Goal: Information Seeking & Learning: Learn about a topic

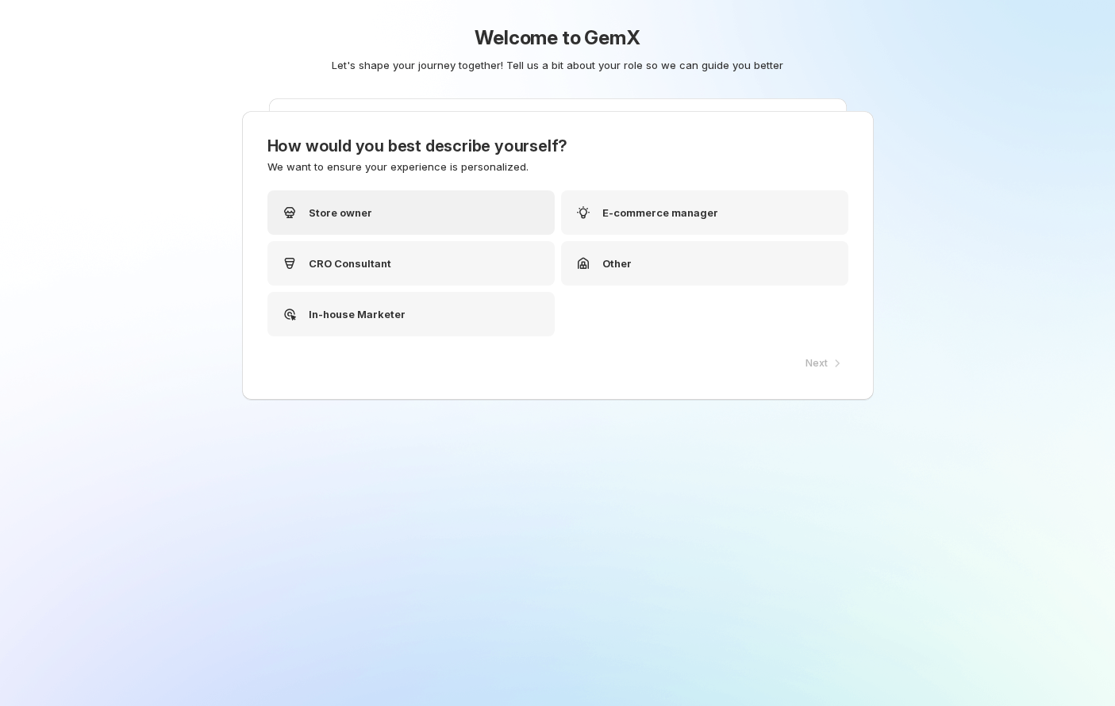
click at [414, 210] on div "Store owner" at bounding box center [410, 213] width 287 height 44
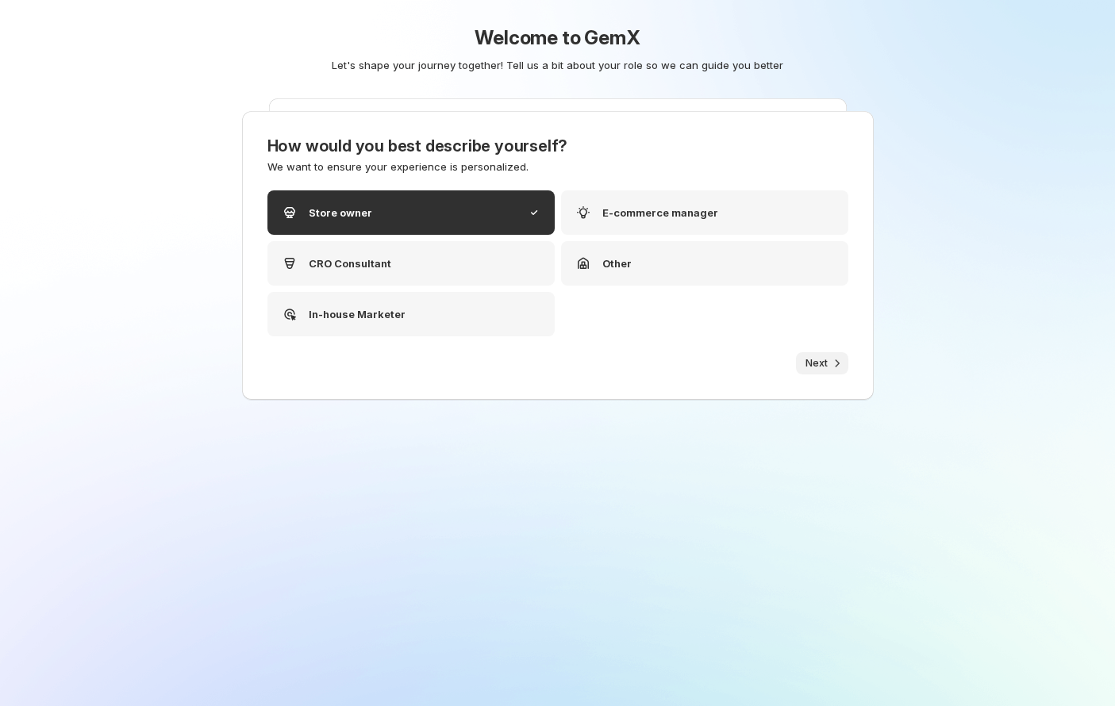
click at [826, 352] on button "Next" at bounding box center [822, 363] width 52 height 22
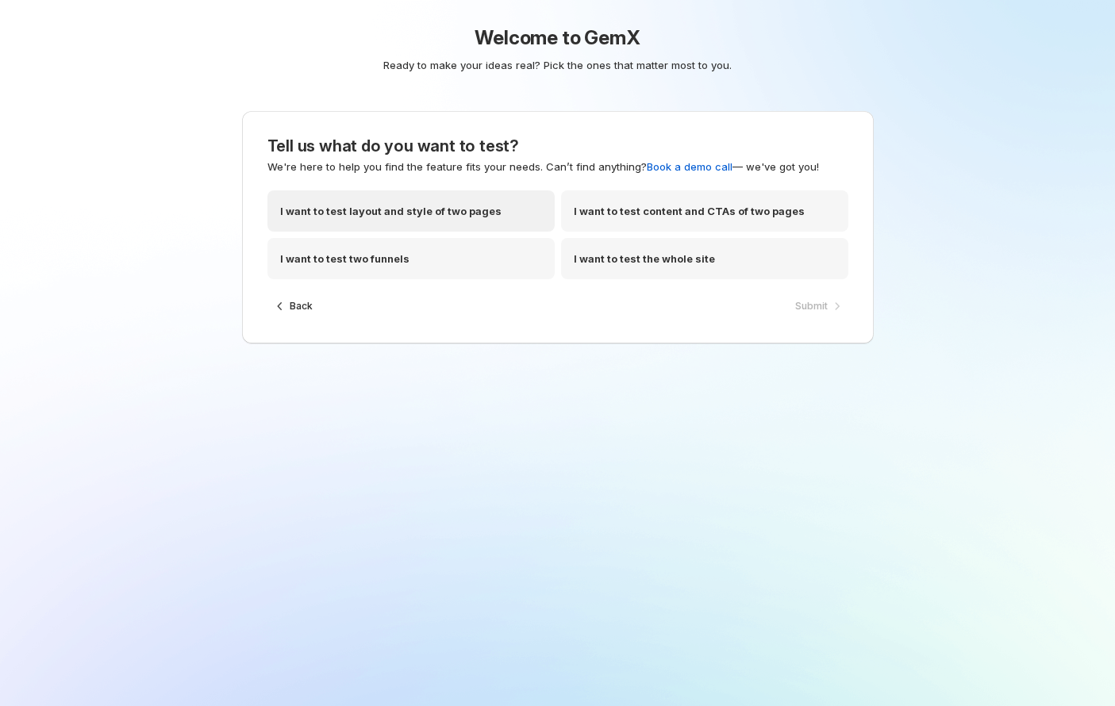
click at [385, 200] on div "I want to test layout and style of two pages" at bounding box center [410, 211] width 287 height 41
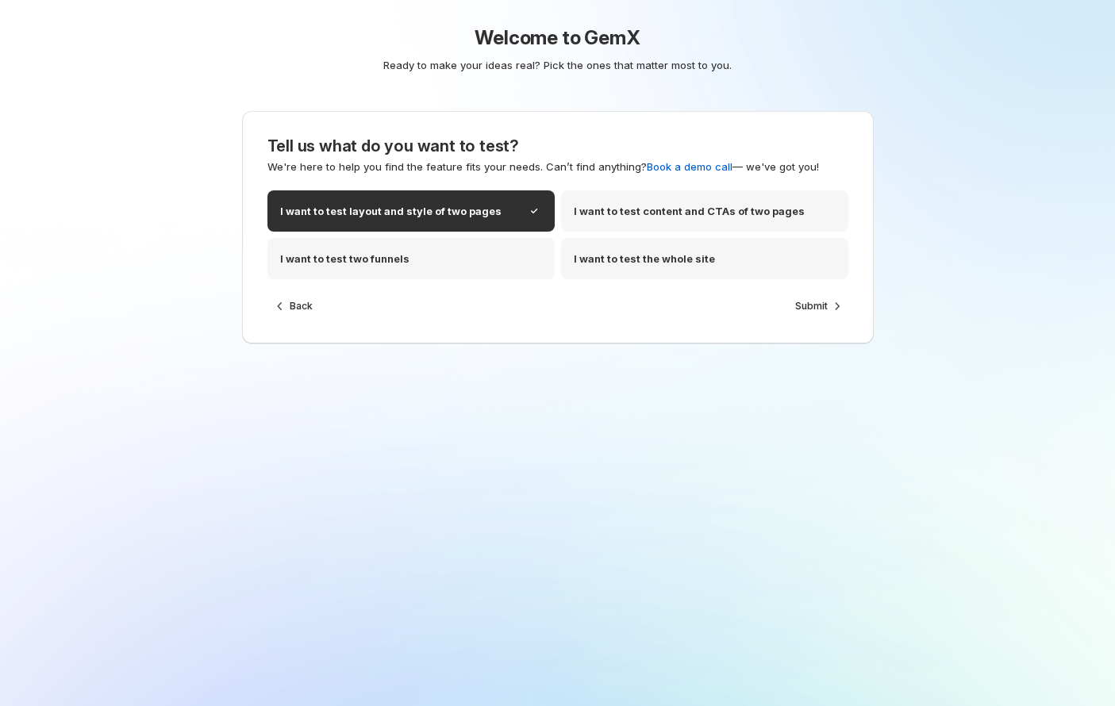
drag, startPoint x: 817, startPoint y: 308, endPoint x: 637, endPoint y: 304, distance: 179.4
click at [816, 308] on span "Submit" at bounding box center [811, 306] width 33 height 13
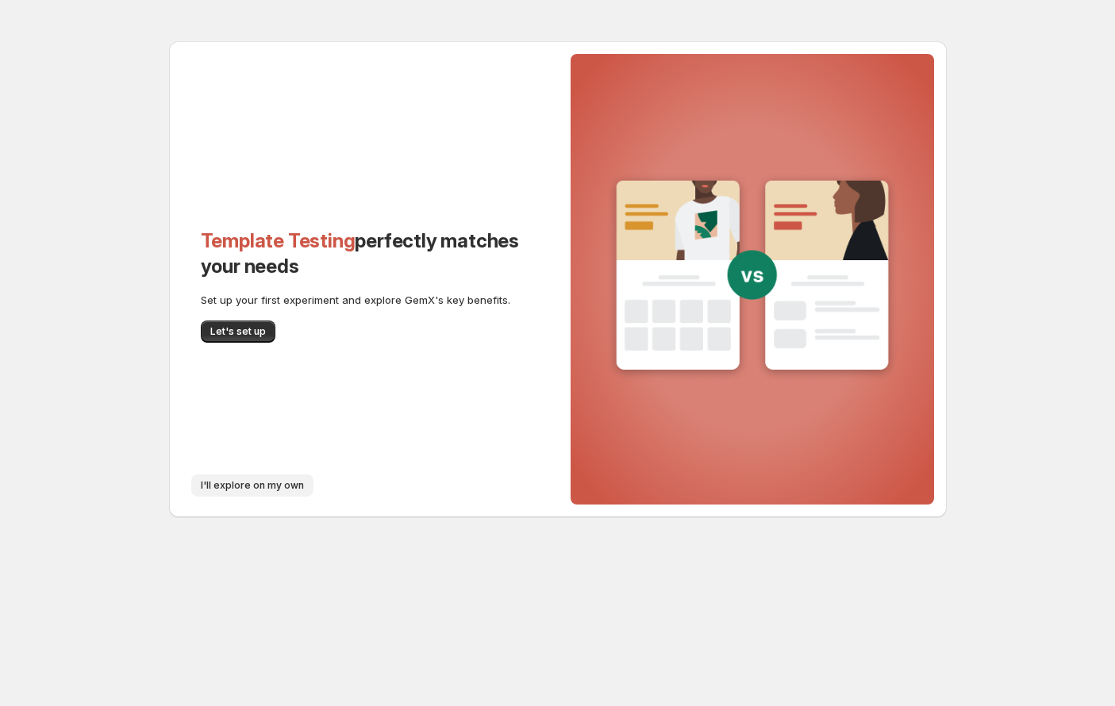
click at [253, 475] on button "I'll explore on my own" at bounding box center [252, 486] width 122 height 22
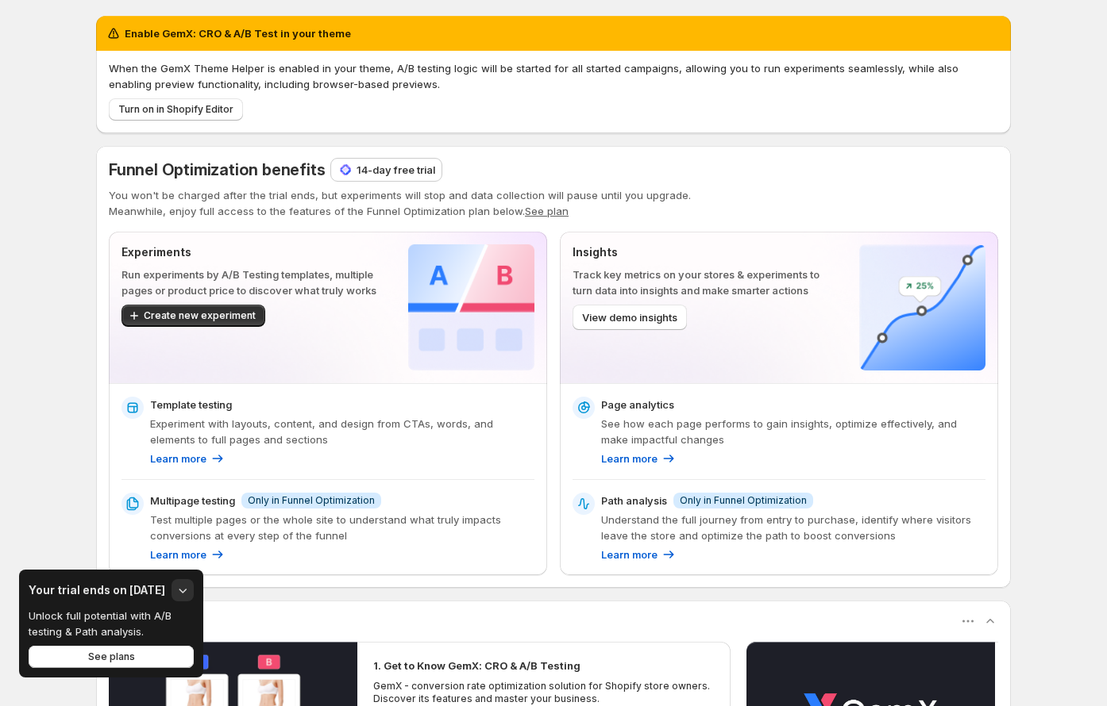
click at [395, 170] on p "14-day free trial" at bounding box center [395, 170] width 79 height 16
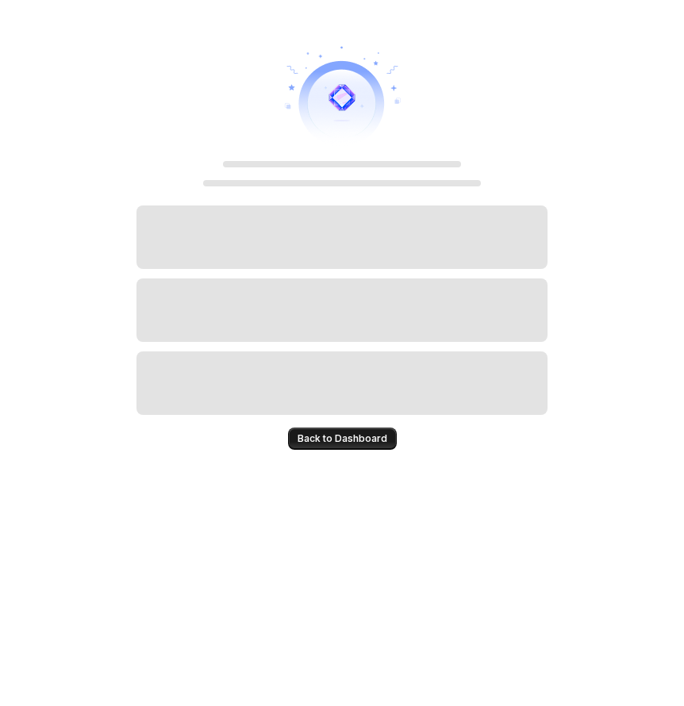
click at [345, 434] on span "Back to Dashboard" at bounding box center [343, 439] width 90 height 13
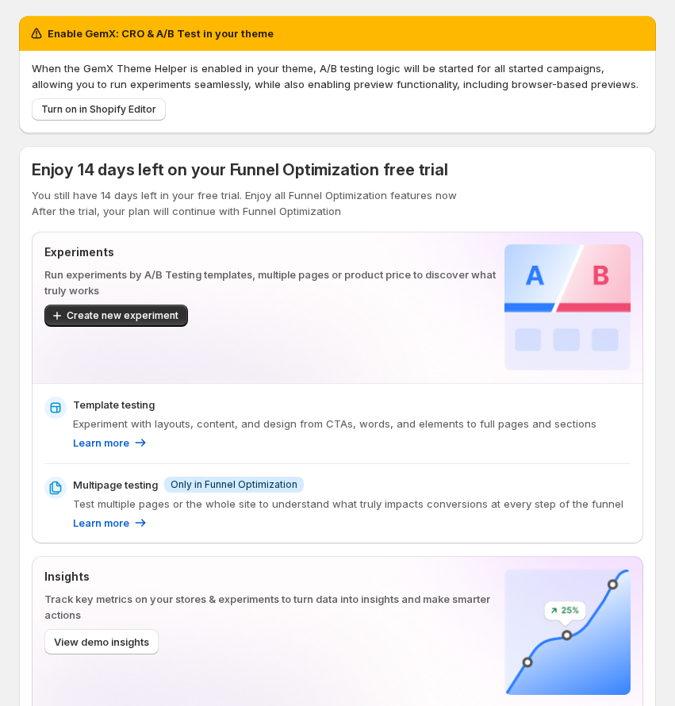
click at [125, 175] on span "Enjoy 14 days left on your Funnel Optimization free trial" at bounding box center [240, 169] width 417 height 19
click at [125, 176] on span "Enjoy 14 days left on your Funnel Optimization free trial" at bounding box center [240, 169] width 417 height 19
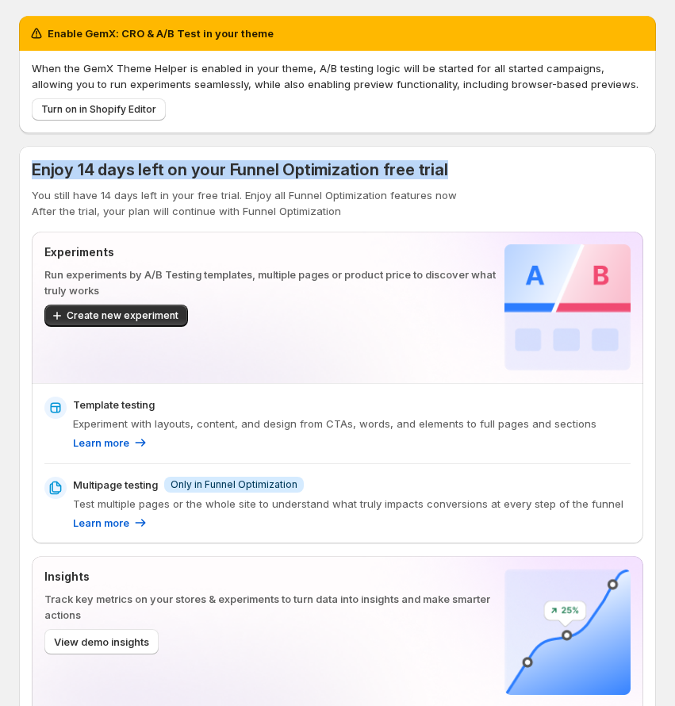
click at [125, 176] on span "Enjoy 14 days left on your Funnel Optimization free trial" at bounding box center [240, 169] width 417 height 19
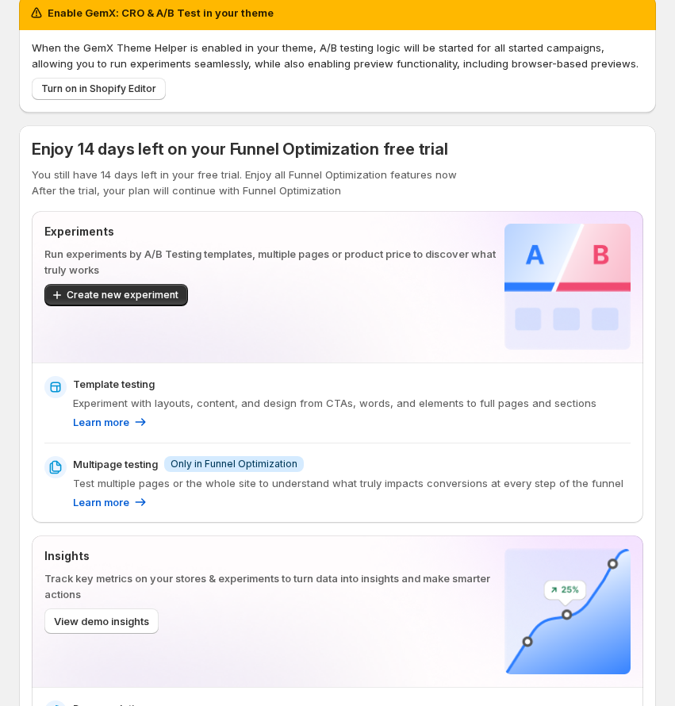
scroll to position [10, 0]
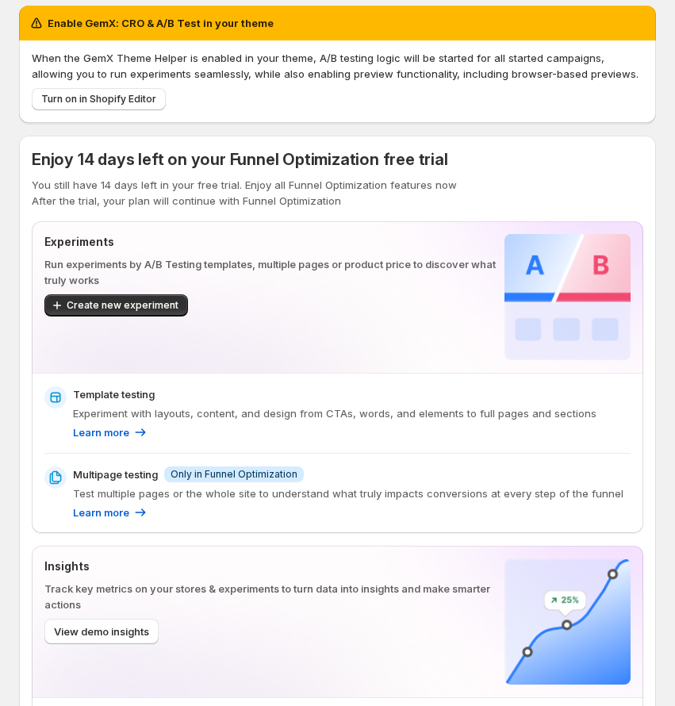
click at [147, 171] on div "Enjoy 14 days left on your Funnel Optimization free trial You still have 14 day…" at bounding box center [338, 178] width 612 height 60
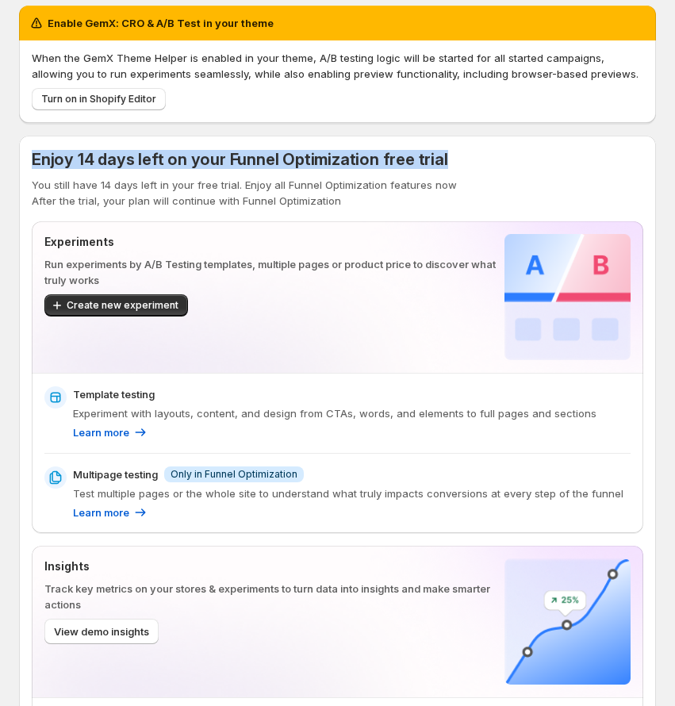
click at [147, 171] on div "Enjoy 14 days left on your Funnel Optimization free trial You still have 14 day…" at bounding box center [338, 178] width 612 height 60
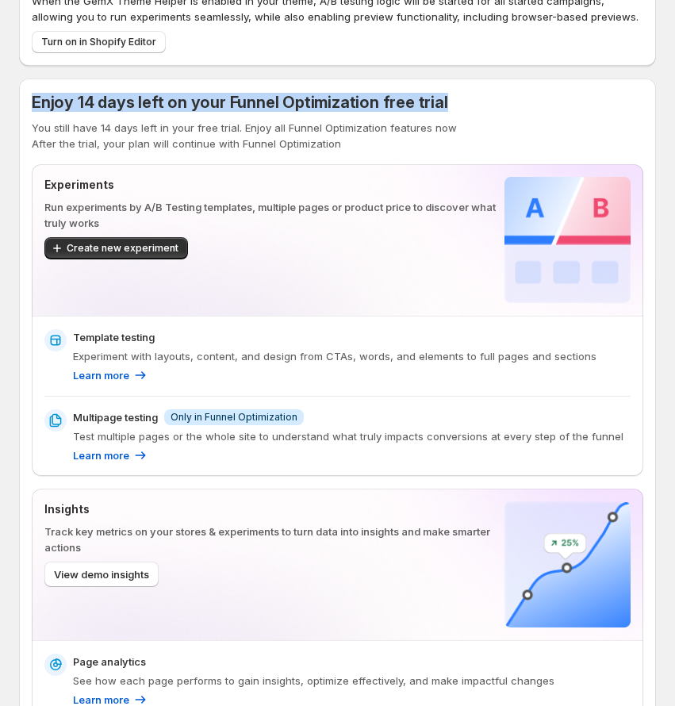
scroll to position [78, 0]
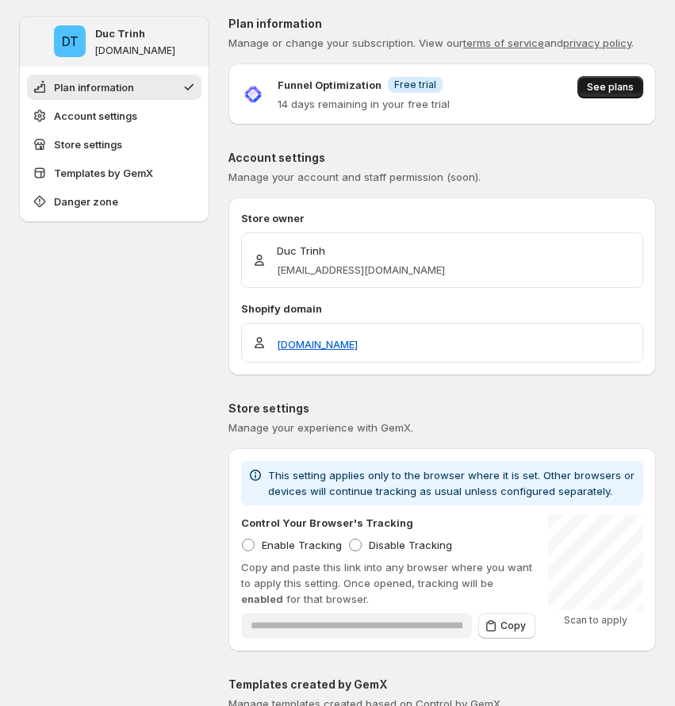
click at [622, 90] on span "See plans" at bounding box center [610, 87] width 47 height 13
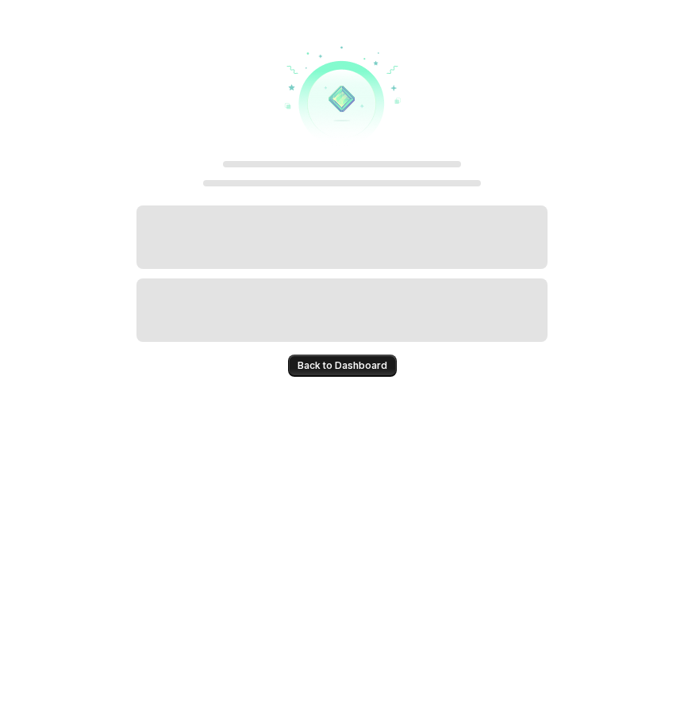
click at [337, 371] on span "Back to Dashboard" at bounding box center [343, 366] width 90 height 13
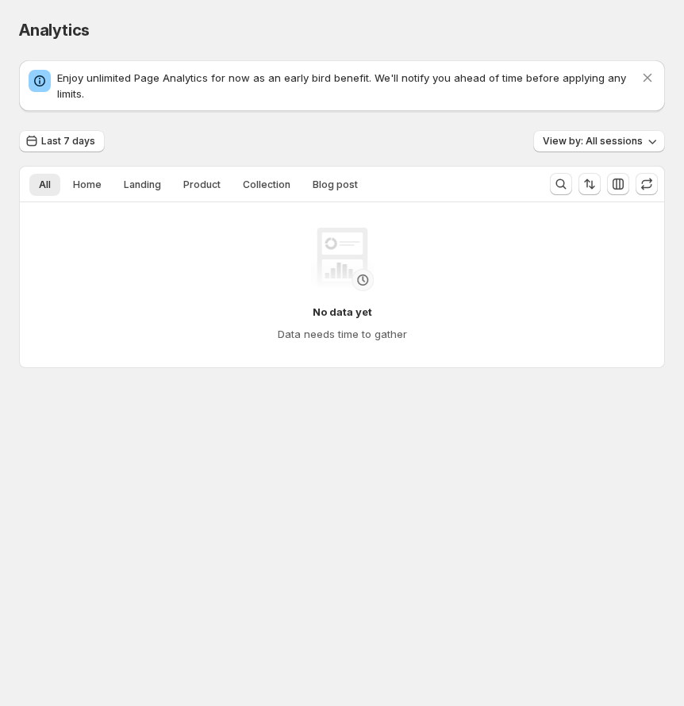
click at [208, 73] on p "Enjoy unlimited Page Analytics for now as an early bird benefit. We'll notify y…" at bounding box center [348, 86] width 583 height 32
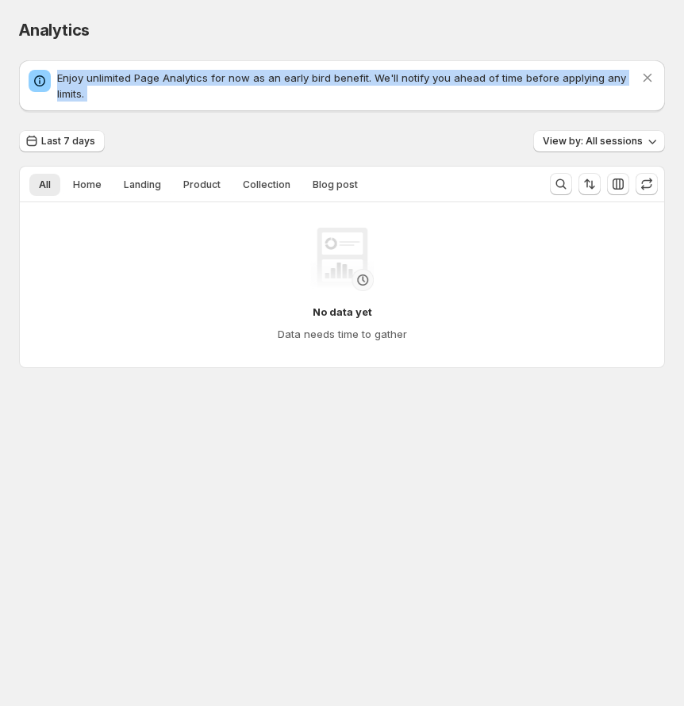
click at [208, 73] on p "Enjoy unlimited Page Analytics for now as an early bird benefit. We'll notify y…" at bounding box center [348, 86] width 583 height 32
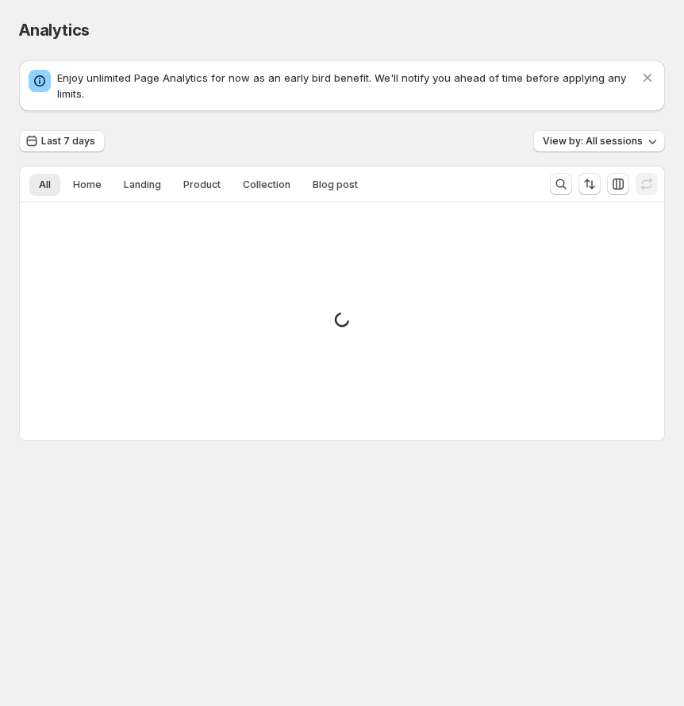
click at [356, 130] on div "Last 7 days View by: All sessions" at bounding box center [342, 141] width 646 height 23
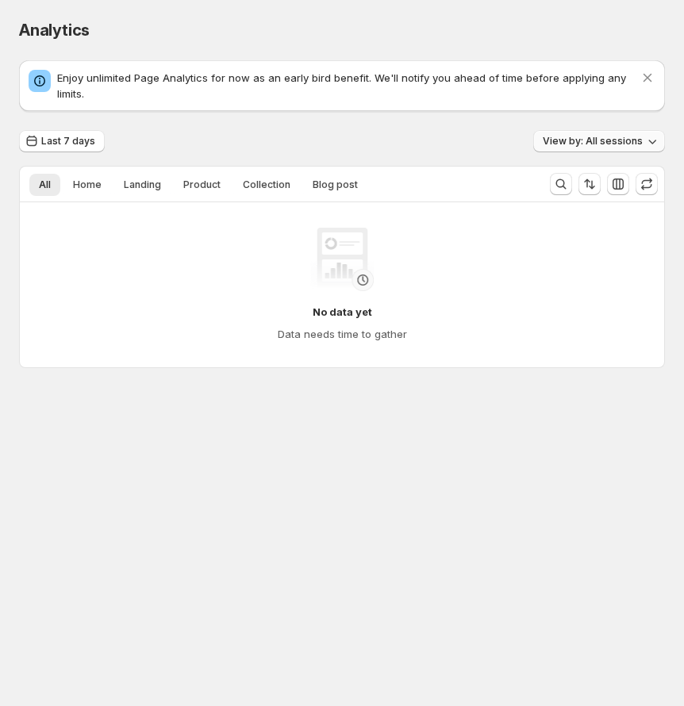
click at [629, 134] on button "View by: All sessions" at bounding box center [599, 141] width 132 height 22
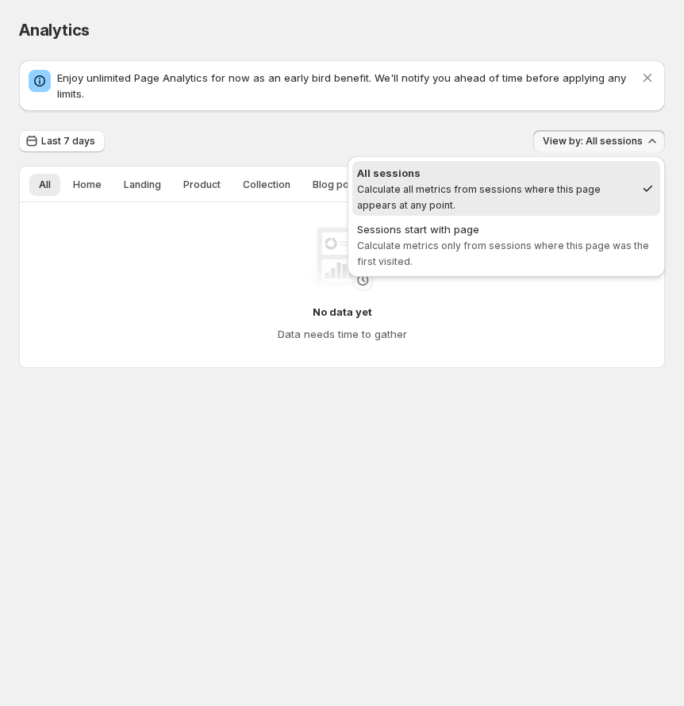
click at [452, 125] on div "Enjoy unlimited Page Analytics for now as an early bird benefit. We'll notify y…" at bounding box center [342, 214] width 646 height 308
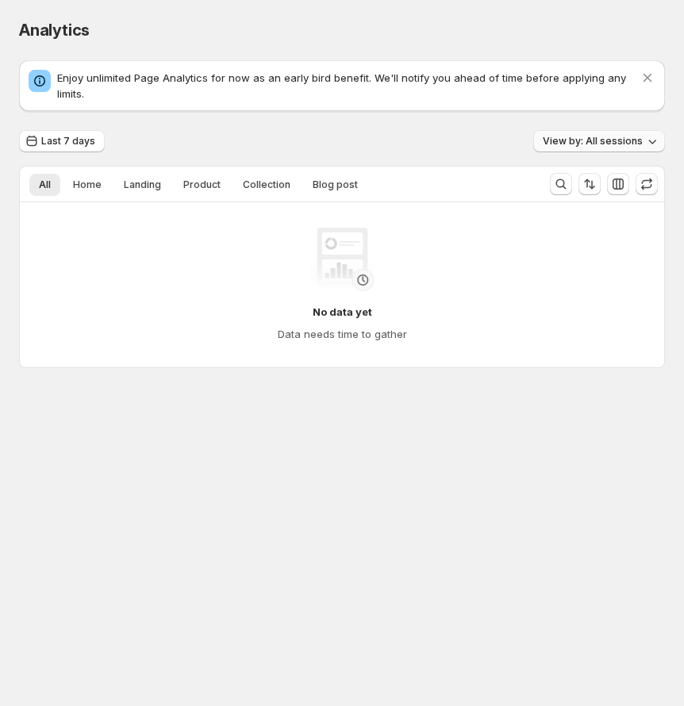
click at [564, 133] on button "View by: All sessions" at bounding box center [599, 141] width 132 height 22
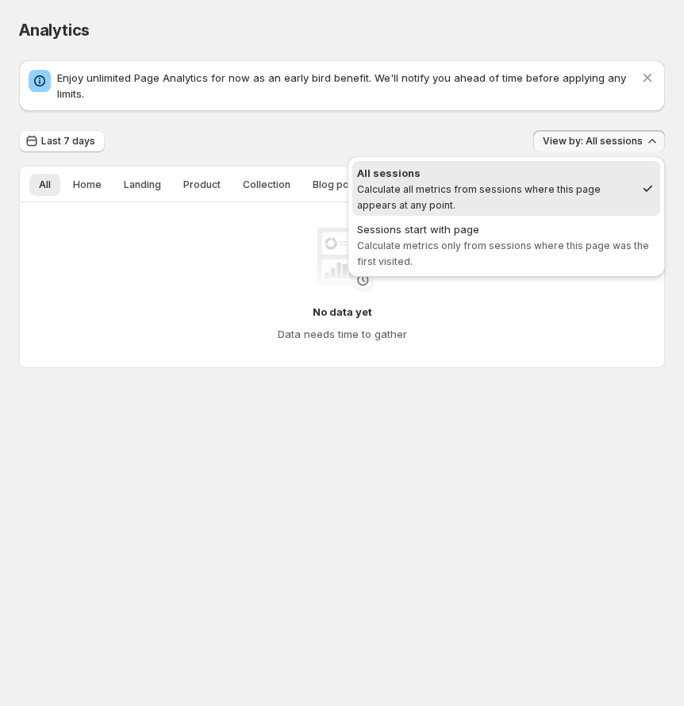
click at [473, 132] on div "Last 7 days View by: All sessions" at bounding box center [342, 141] width 646 height 23
